Goal: Task Accomplishment & Management: Complete application form

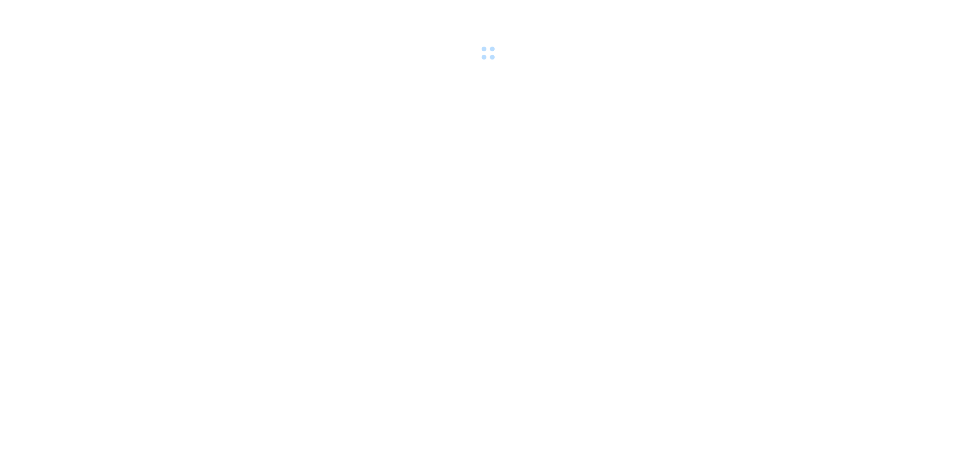
click at [198, 11] on div at bounding box center [488, 31] width 976 height 63
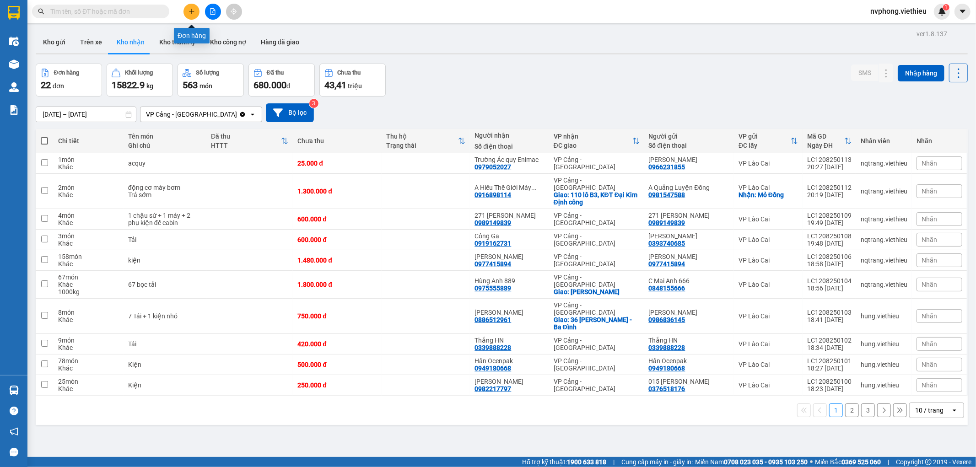
click at [193, 11] on icon "plus" at bounding box center [191, 11] width 5 height 0
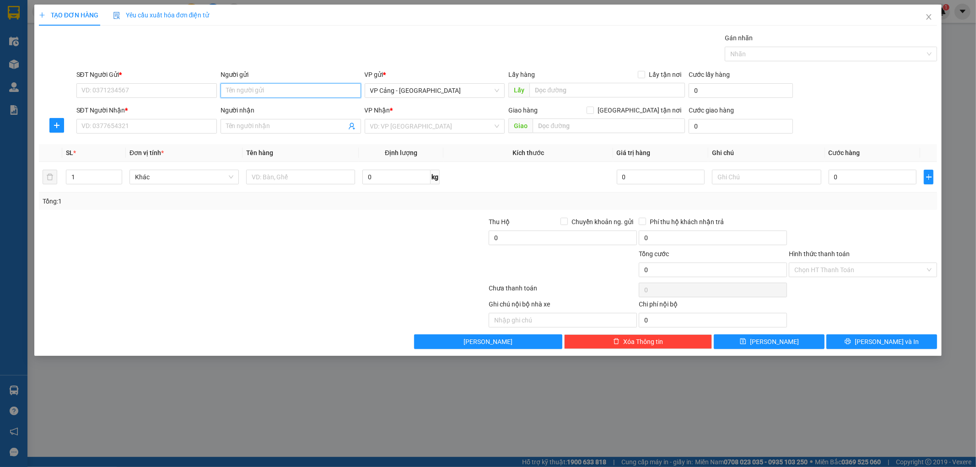
click at [261, 88] on input "Người gửi" at bounding box center [290, 90] width 140 height 15
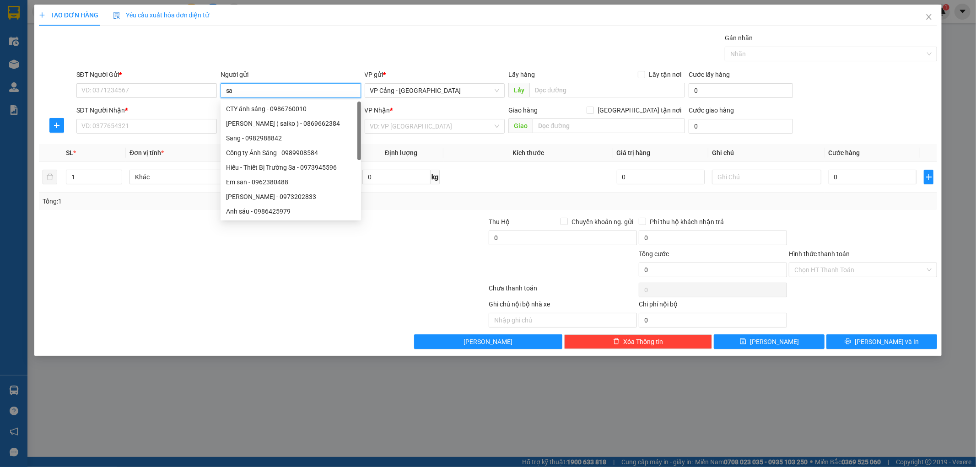
type input "saf"
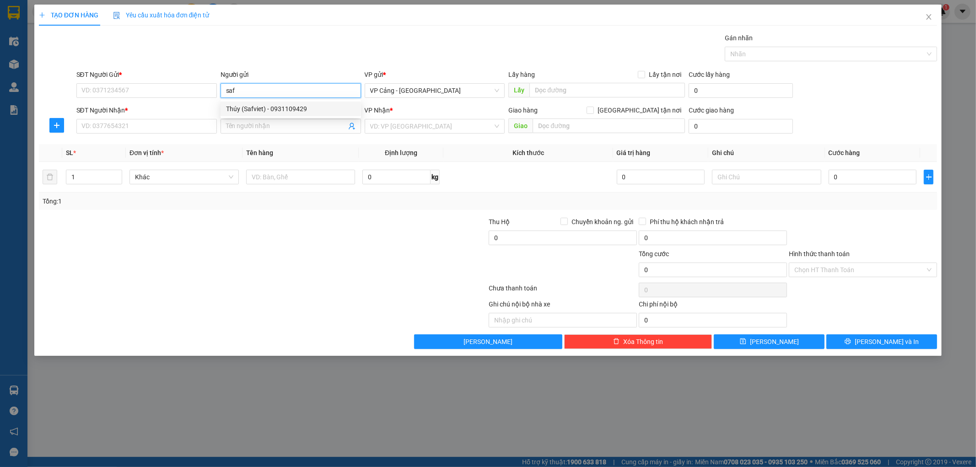
click at [270, 111] on div "Thúy (Safviet) - 0931109429" at bounding box center [290, 109] width 129 height 10
type input "0931109429"
type input "Thúy (Safviet)"
click at [209, 129] on input "SĐT Người Nhận *" at bounding box center [146, 126] width 140 height 15
click at [138, 125] on input "SĐT Người Nhận *" at bounding box center [146, 126] width 140 height 15
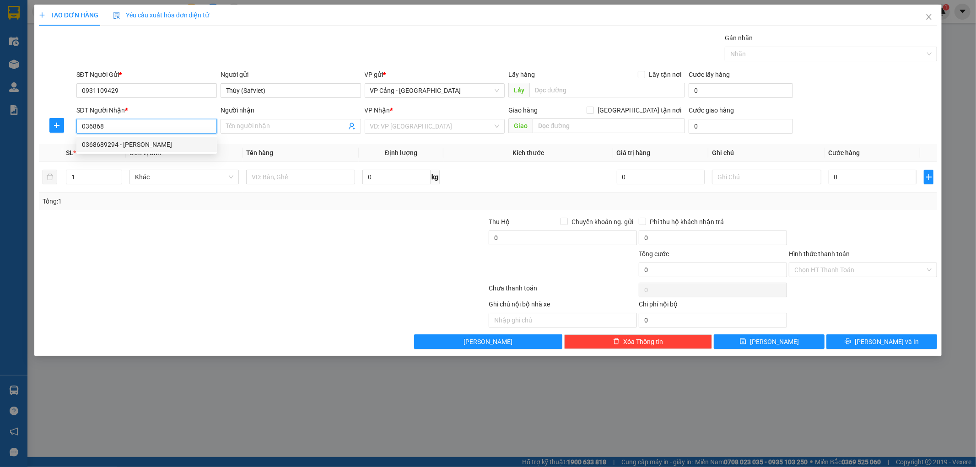
click at [137, 138] on div "0368689294 - Anh Công" at bounding box center [146, 144] width 140 height 15
type input "0368689294"
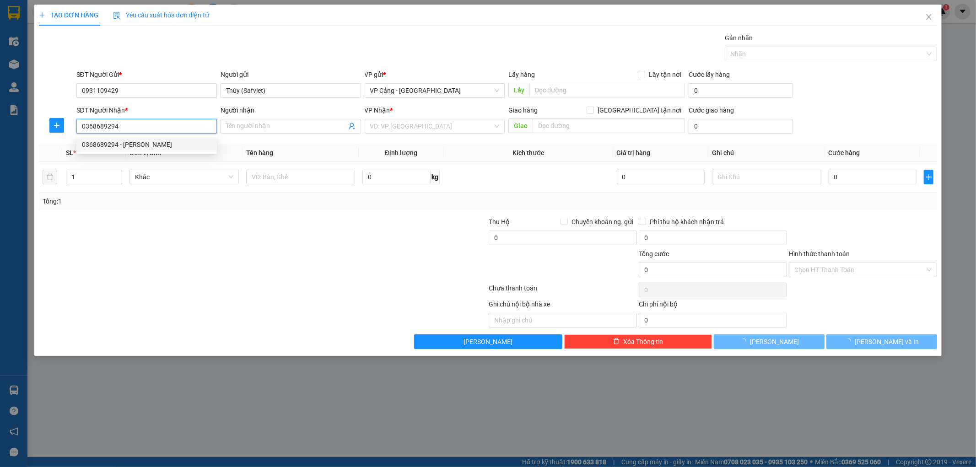
type input "[PERSON_NAME]"
checkbox input "true"
type input "Go, Lào Cai"
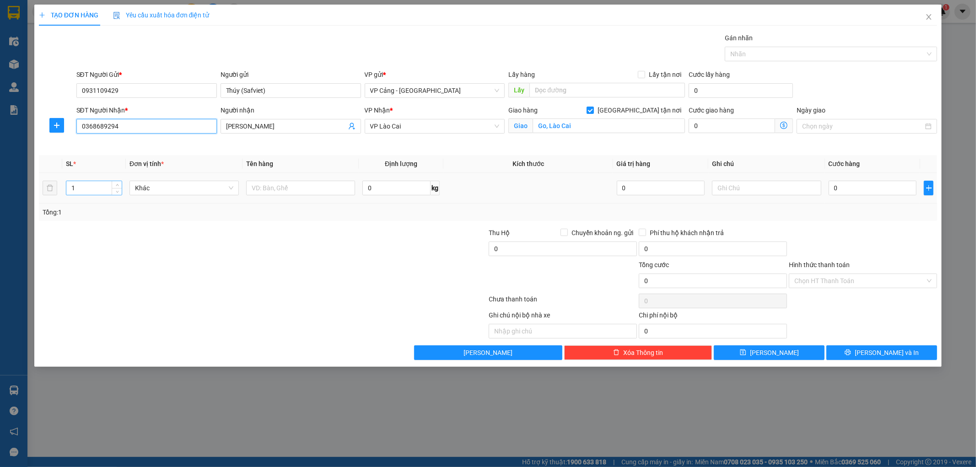
type input "0368689294"
click at [95, 191] on input "1" at bounding box center [93, 188] width 55 height 14
type input "3"
click at [321, 194] on input "text" at bounding box center [300, 188] width 109 height 15
type input "3 xốp"
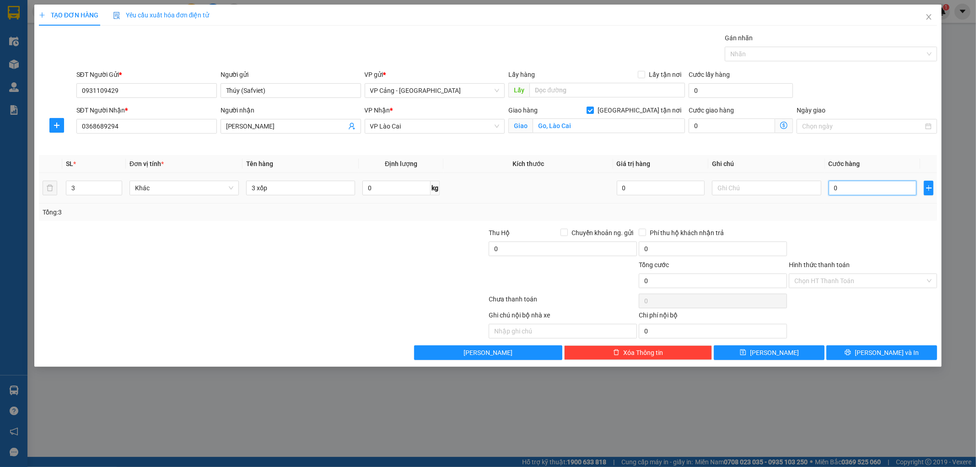
type input "4"
type input "45"
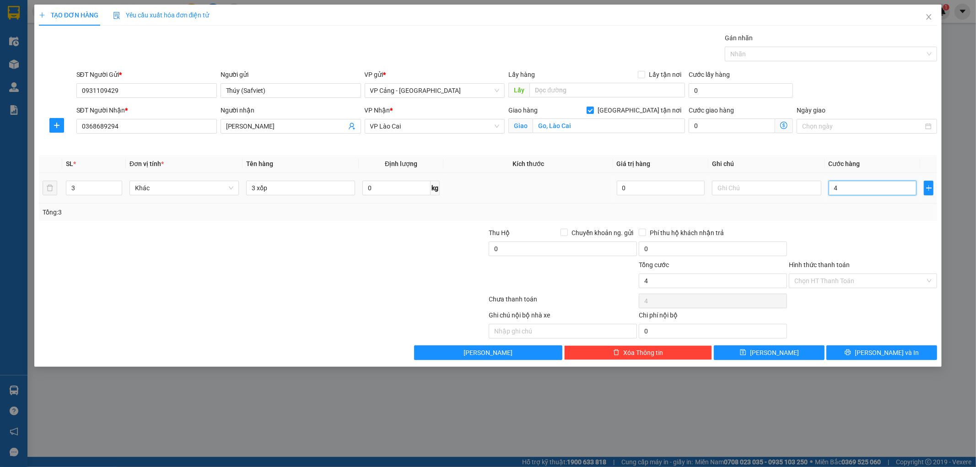
type input "45"
type input "450"
type input "4.500"
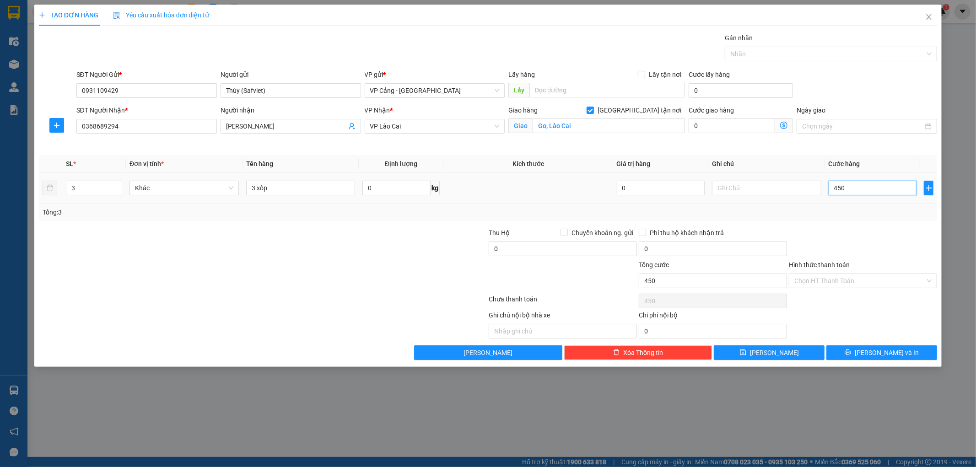
type input "4.500"
type input "45.000"
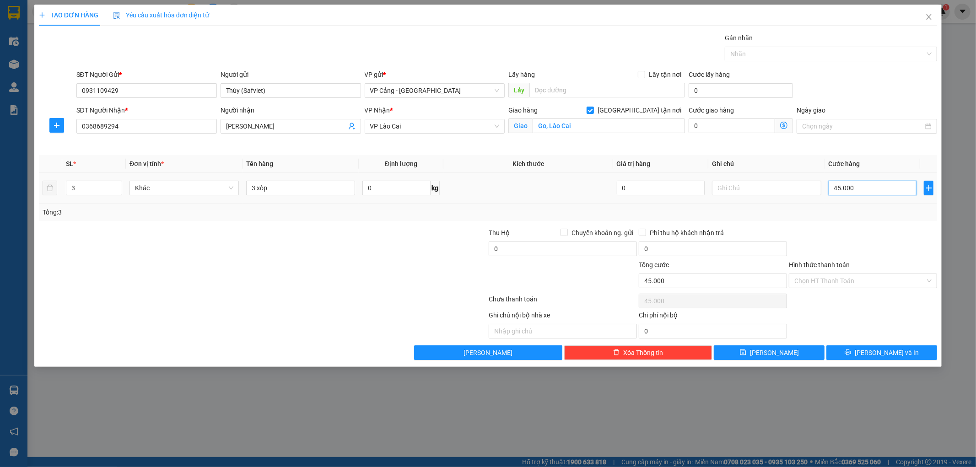
type input "450.000"
click at [868, 281] on input "Hình thức thanh toán" at bounding box center [859, 281] width 131 height 14
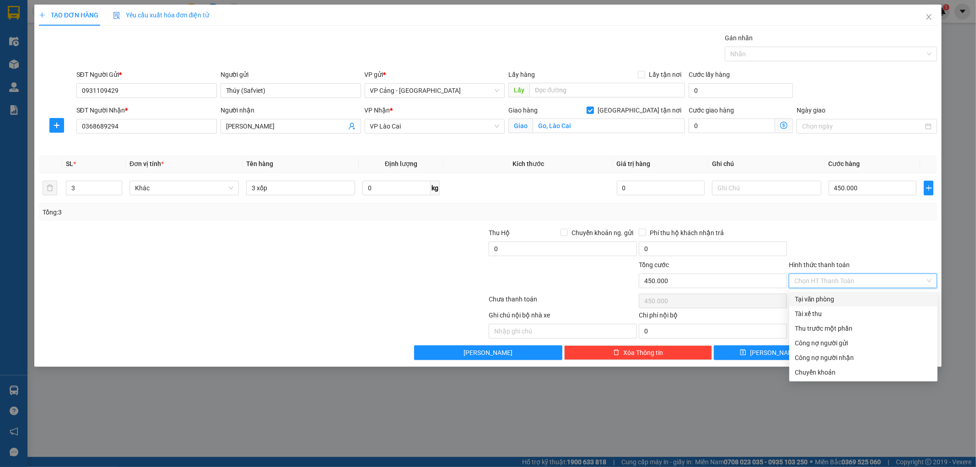
click at [863, 295] on div "Tại văn phòng" at bounding box center [863, 299] width 137 height 10
type input "0"
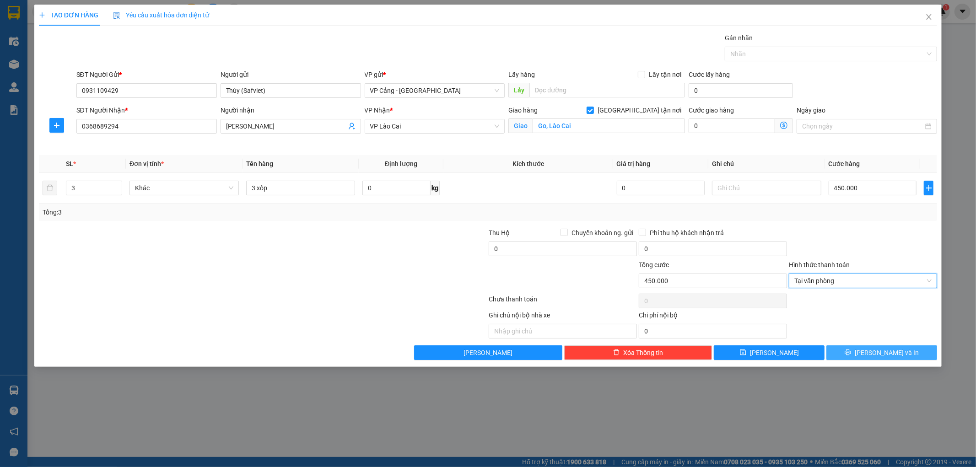
click at [851, 355] on icon "printer" at bounding box center [847, 352] width 6 height 6
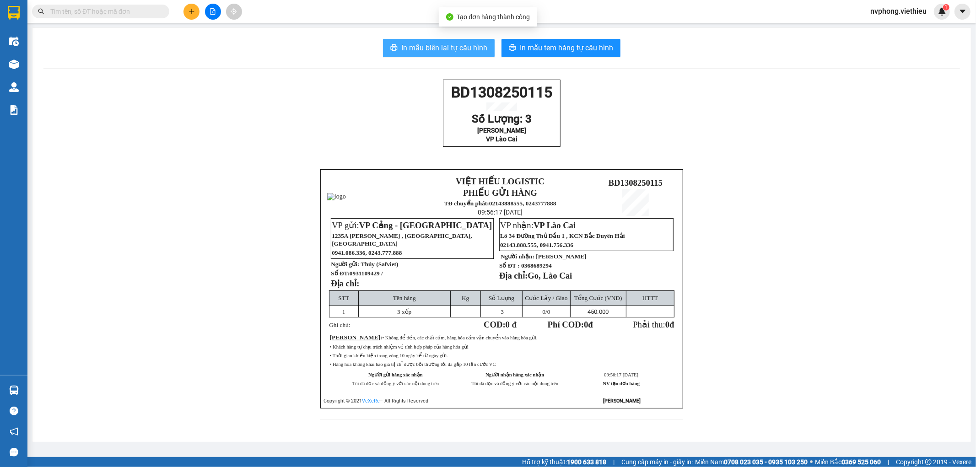
click at [447, 53] on span "In mẫu biên lai tự cấu hình" at bounding box center [444, 47] width 86 height 11
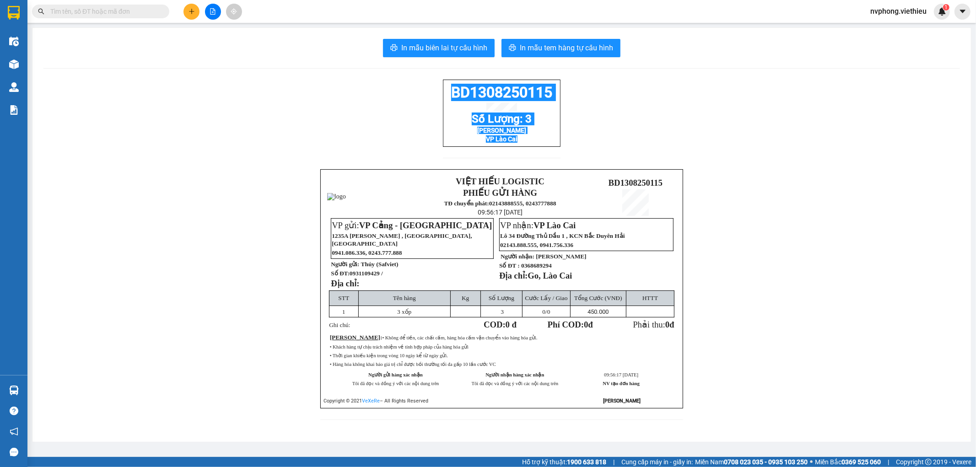
click at [436, 92] on div "BD1308250115 Số Lượng: 3 Anh Công VP Lào Cai VIỆT HIẾU LOGISTIC PHIẾU GỬI HÀNG …" at bounding box center [501, 255] width 916 height 351
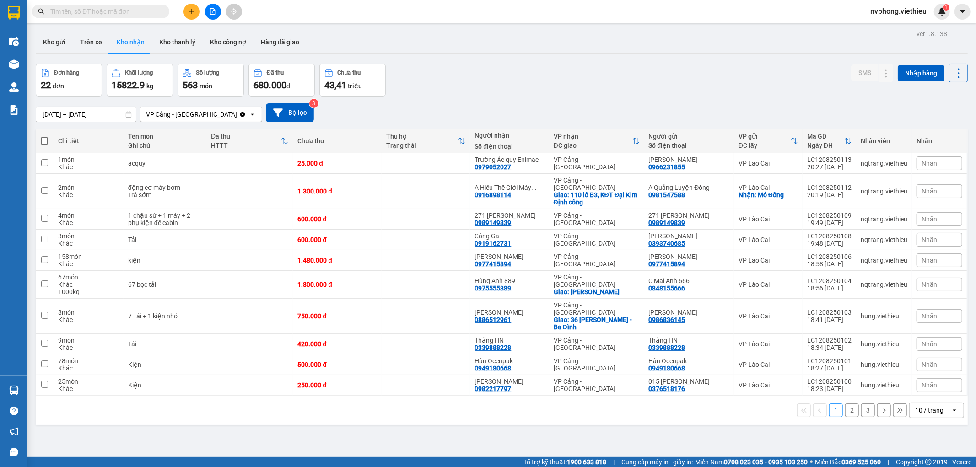
click at [133, 17] on span at bounding box center [100, 12] width 137 height 14
click at [132, 14] on input "text" at bounding box center [104, 11] width 108 height 10
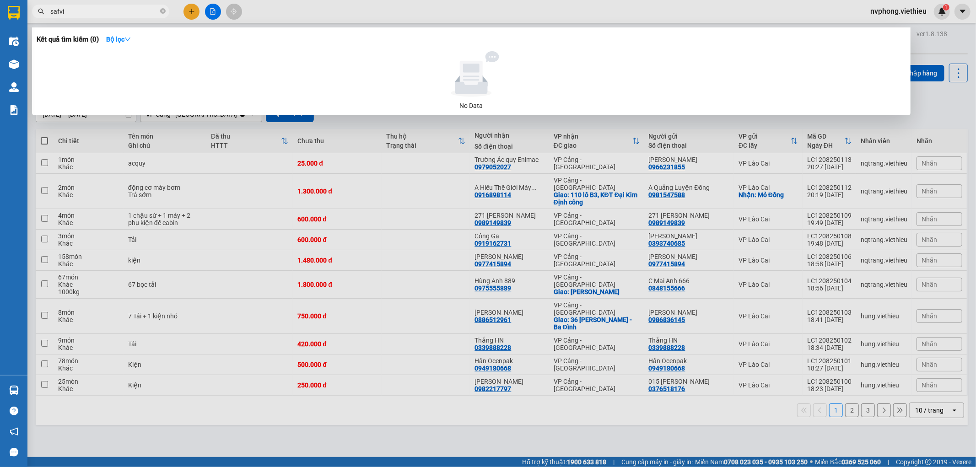
drag, startPoint x: 110, startPoint y: 13, endPoint x: 12, endPoint y: 7, distance: 98.0
click at [12, 7] on section "Kết quả tìm kiếm ( 0 ) Bộ lọc No Data safvi nvphong.viethieu 1 Điều hành xe Kho…" at bounding box center [488, 233] width 976 height 467
drag, startPoint x: 95, startPoint y: 19, endPoint x: 86, endPoint y: 7, distance: 14.6
click at [86, 8] on div "Kết quả tìm kiếm ( 0 ) Bộ lọc No Data thúy ( saf" at bounding box center [89, 12] width 178 height 16
drag, startPoint x: 86, startPoint y: 7, endPoint x: 20, endPoint y: 2, distance: 66.1
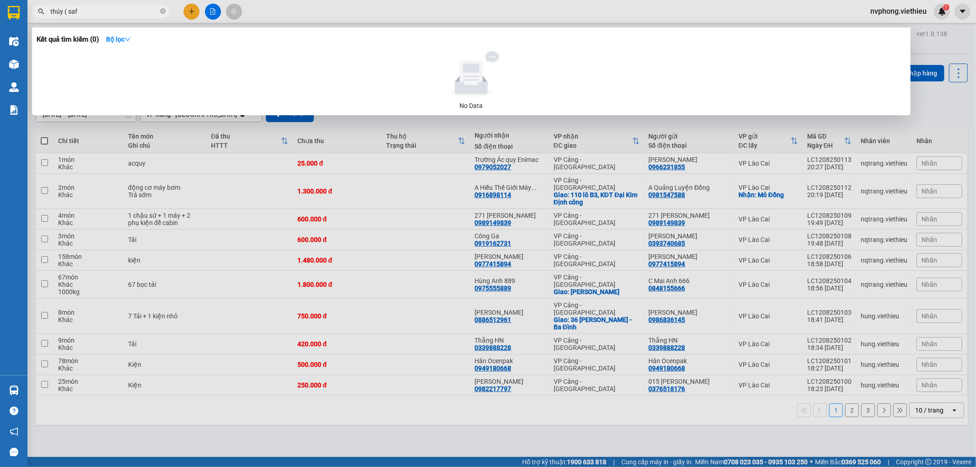
click at [20, 2] on section "Kết quả tìm kiếm ( 0 ) Bộ lọc No Data thúy ( saf nvphong.viethieu 1 Điều hành x…" at bounding box center [488, 233] width 976 height 467
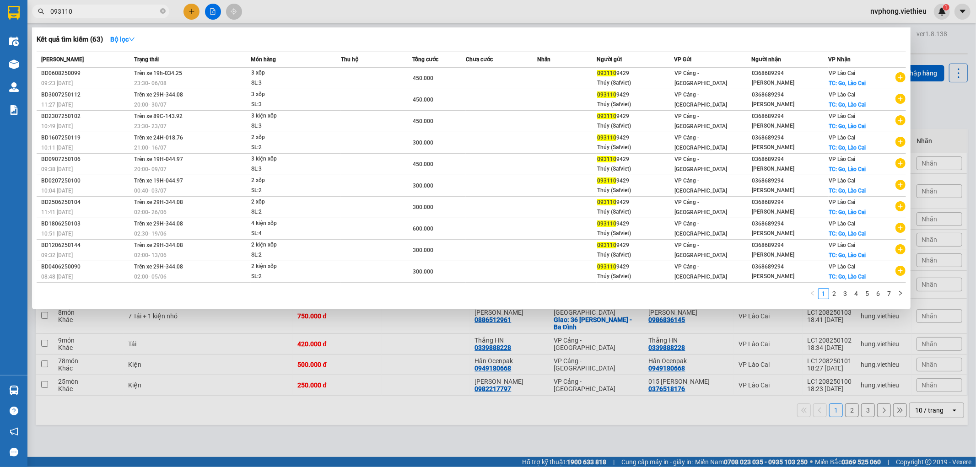
type input "093110"
